Goal: Task Accomplishment & Management: Use online tool/utility

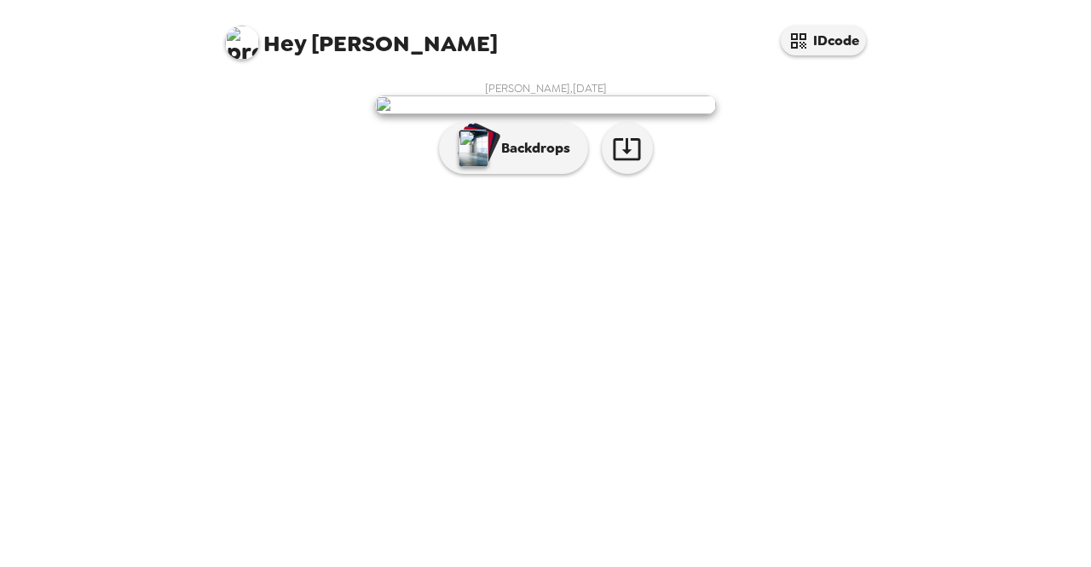
scroll to position [49, 0]
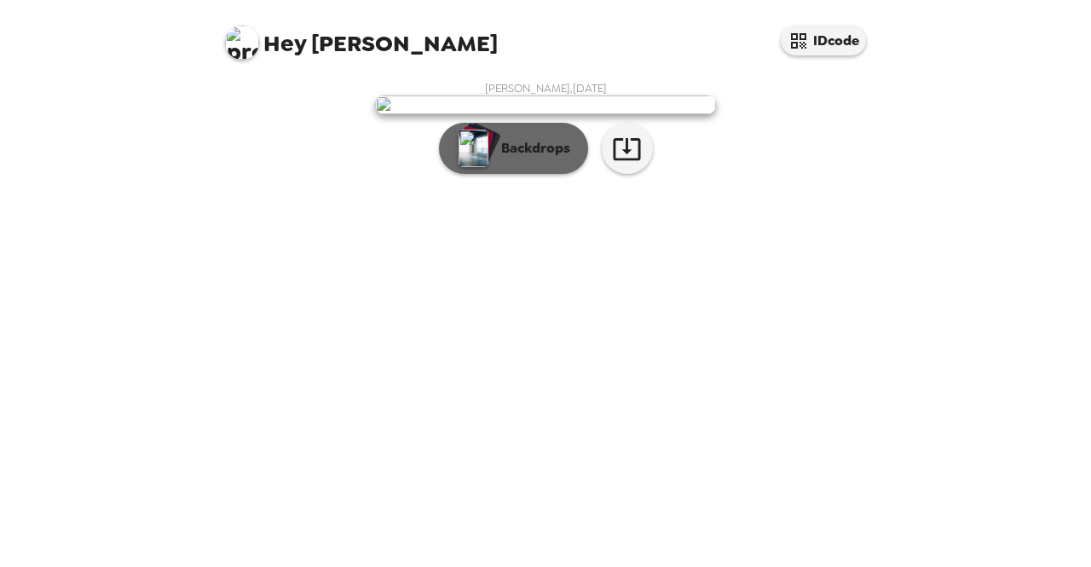
click at [554, 159] on p "Backdrops" at bounding box center [532, 148] width 78 height 20
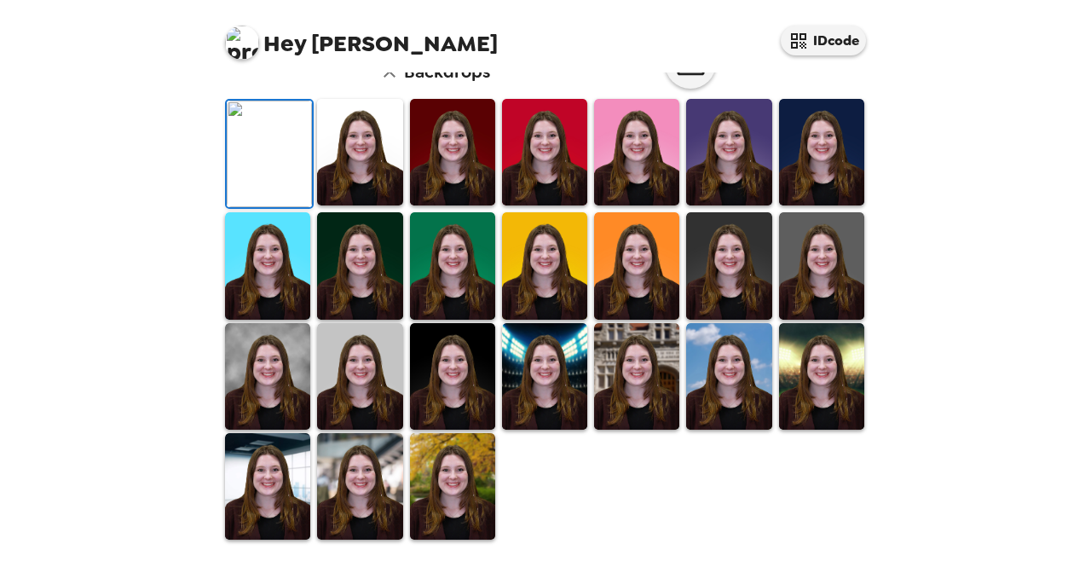
scroll to position [331, 0]
click at [519, 205] on img at bounding box center [544, 152] width 85 height 107
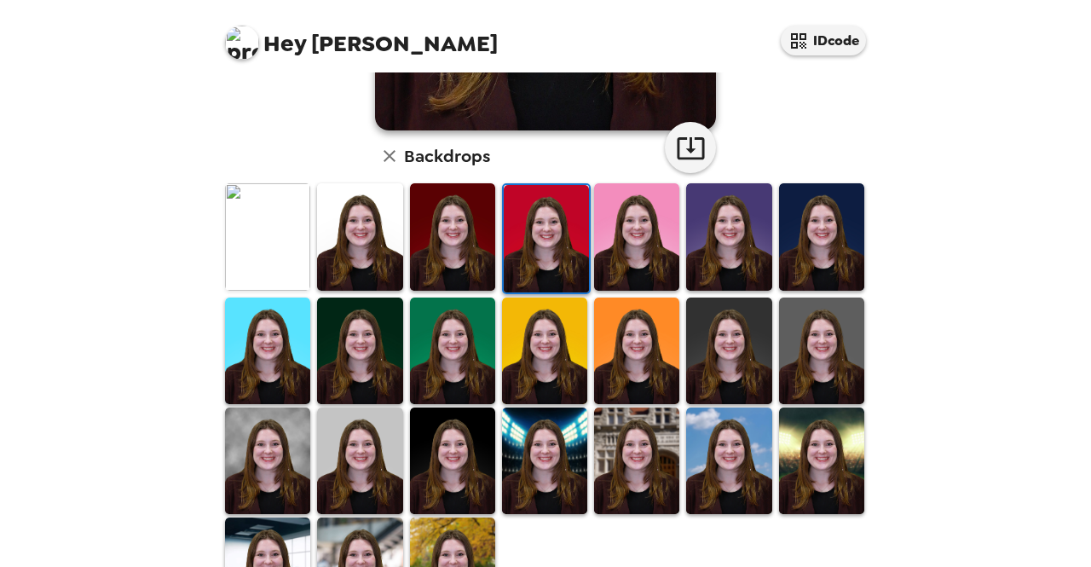
scroll to position [460, 0]
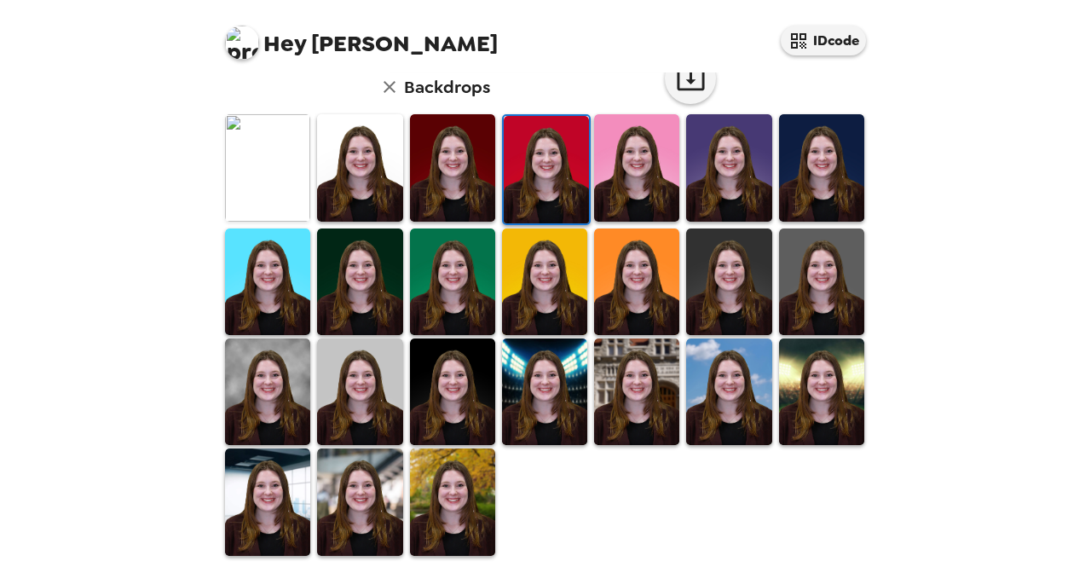
click at [533, 376] on img at bounding box center [544, 391] width 85 height 107
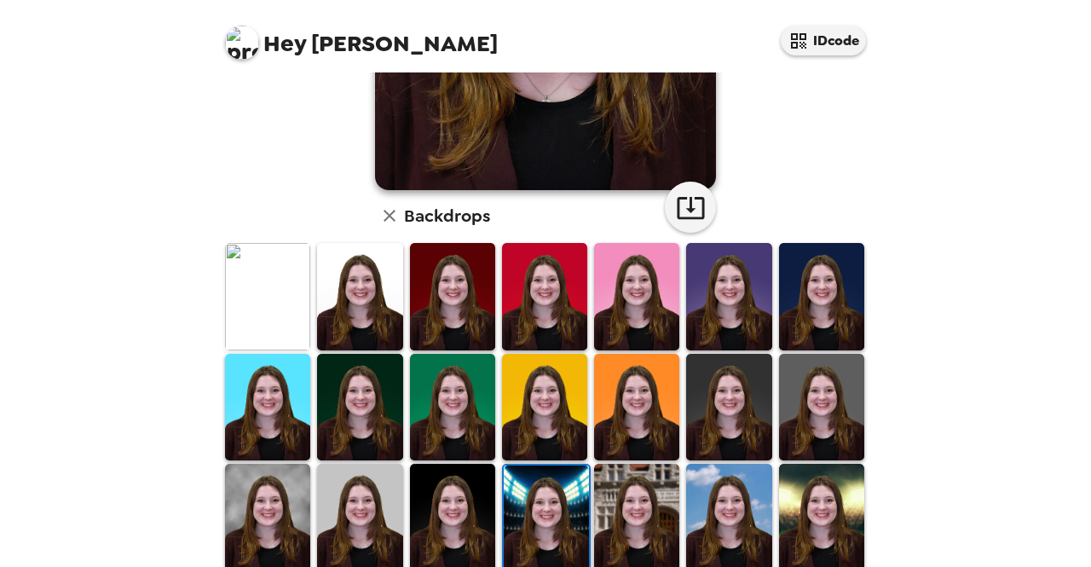
scroll to position [333, 0]
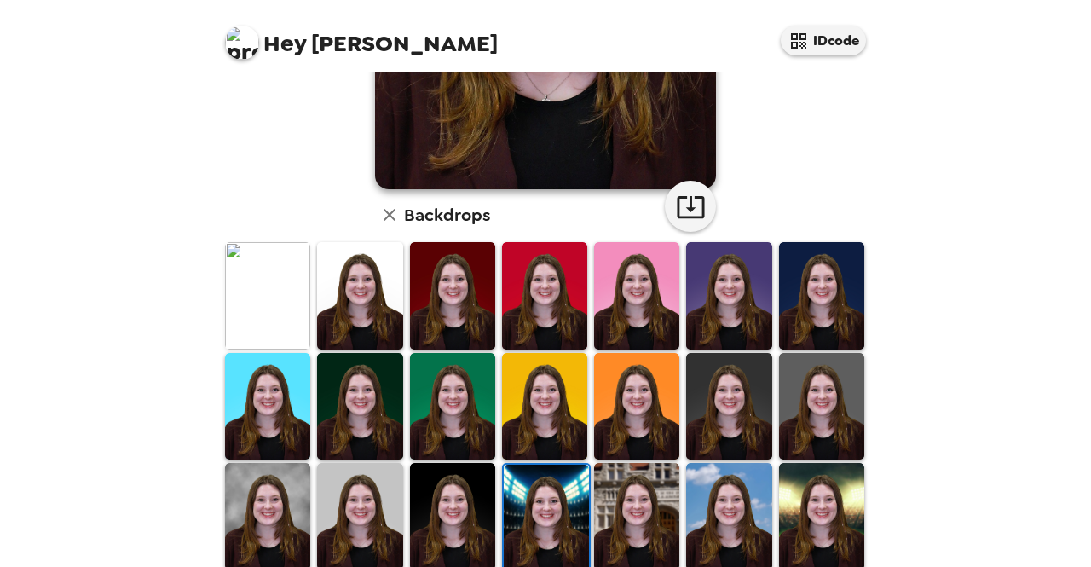
click at [460, 277] on img at bounding box center [452, 295] width 85 height 107
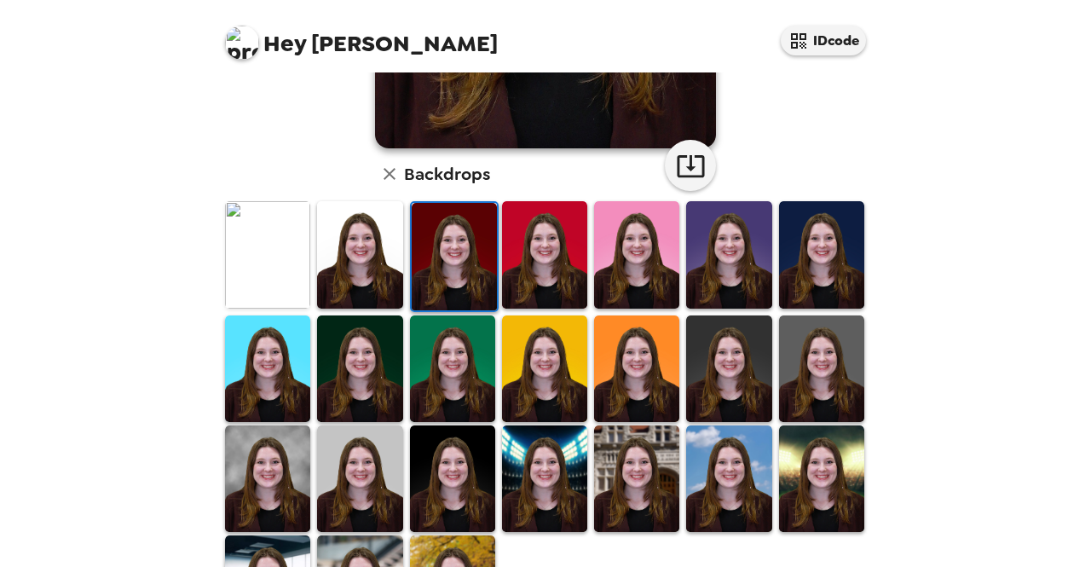
scroll to position [379, 0]
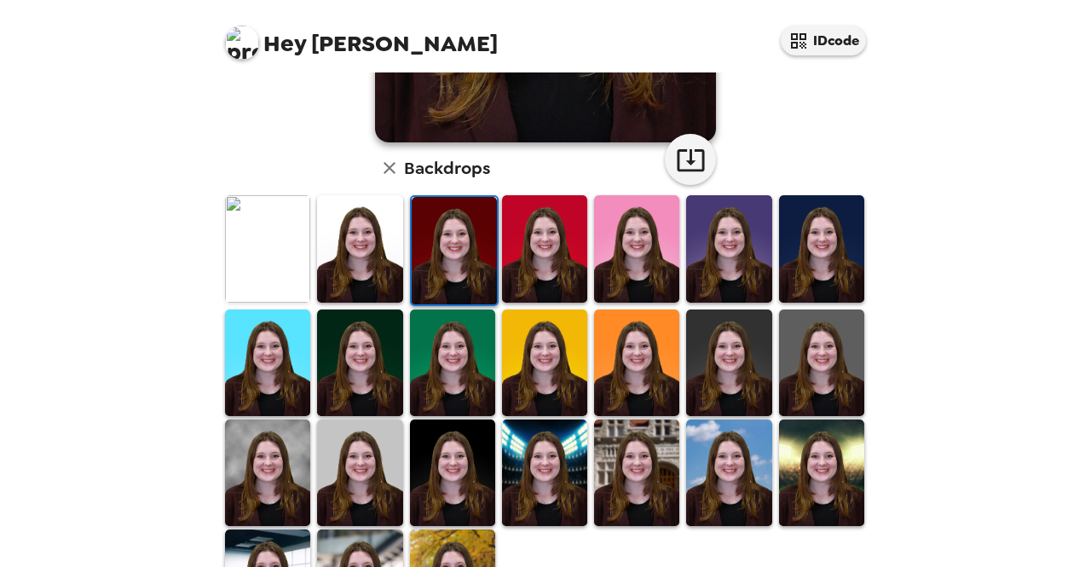
click at [616, 458] on img at bounding box center [636, 472] width 85 height 107
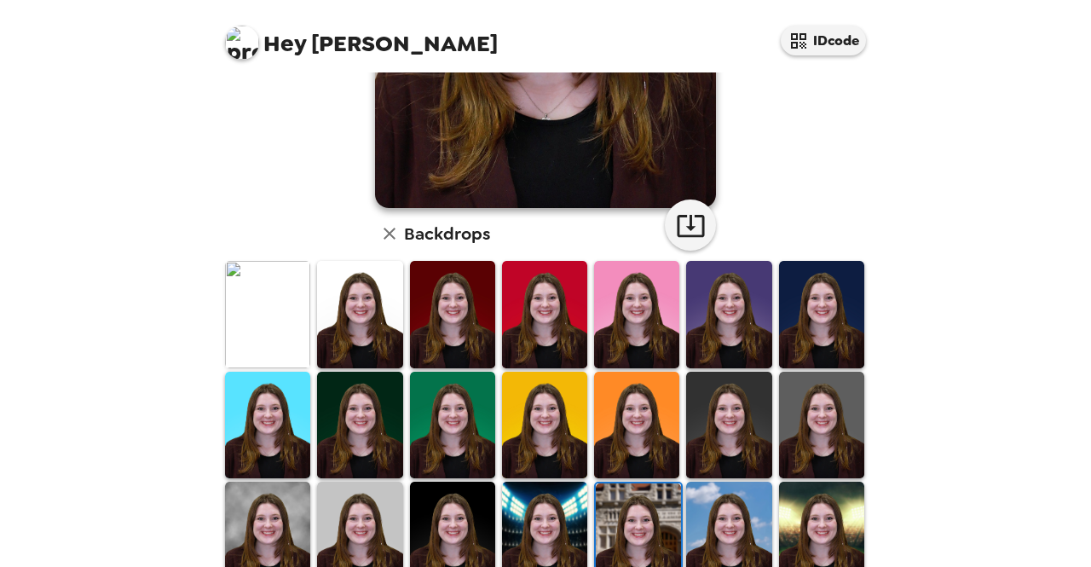
scroll to position [315, 0]
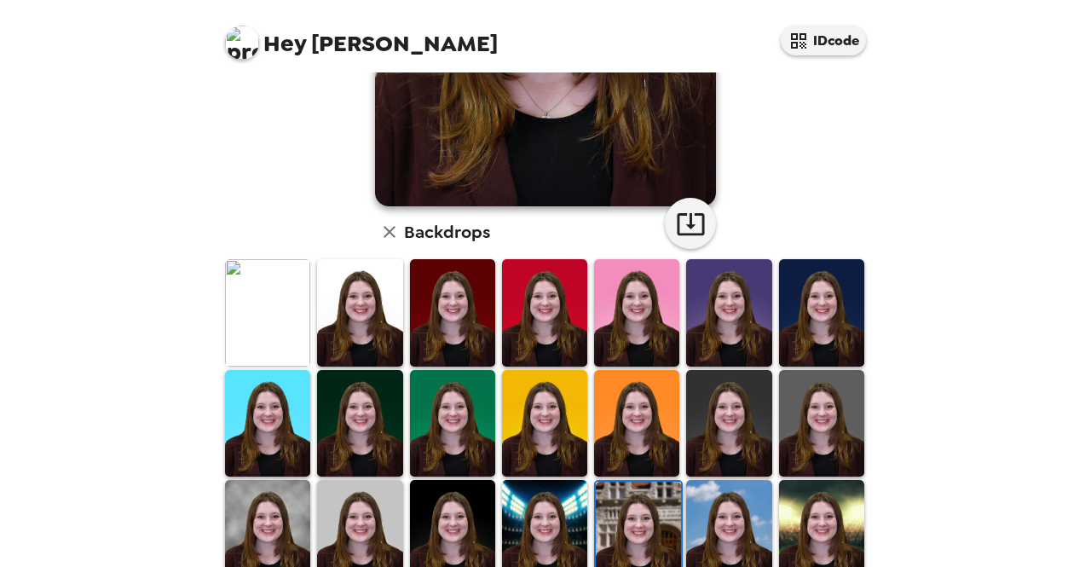
click at [298, 333] on img at bounding box center [267, 312] width 85 height 107
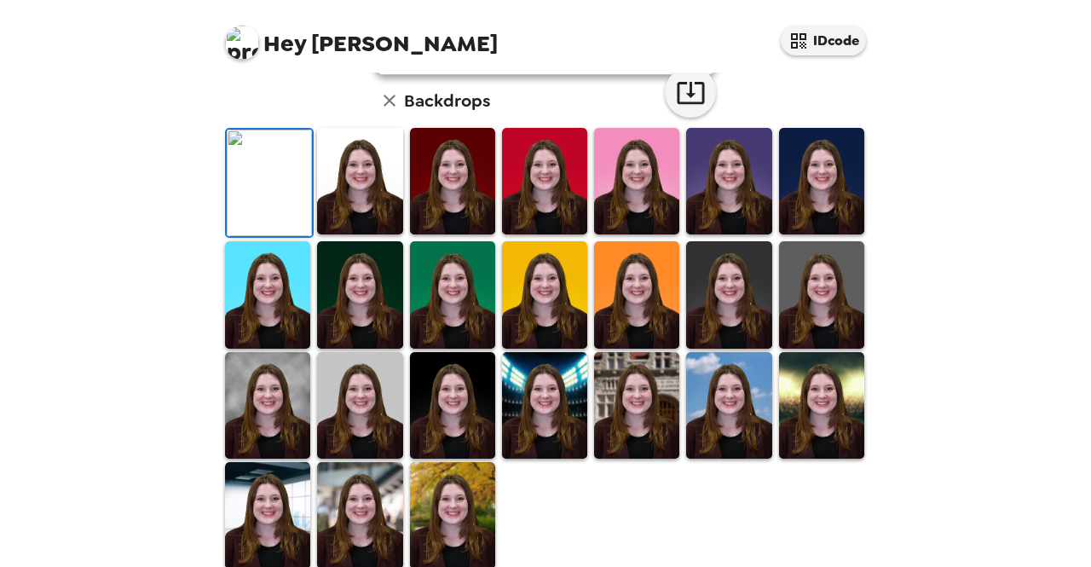
scroll to position [0, 0]
